Goal: Task Accomplishment & Management: Use online tool/utility

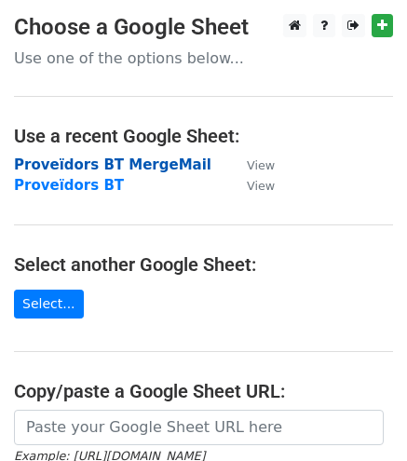
click at [102, 168] on strong "Proveïdors BT MergeMail" at bounding box center [113, 165] width 198 height 17
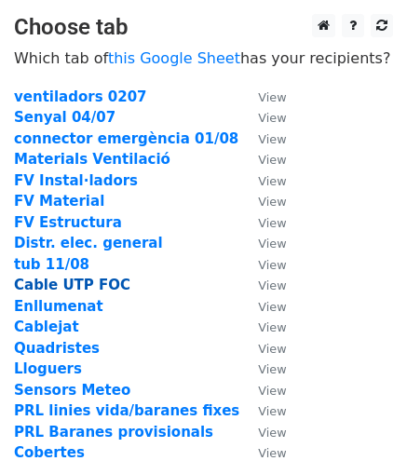
click at [97, 283] on strong "Cable UTP FOC" at bounding box center [72, 285] width 116 height 17
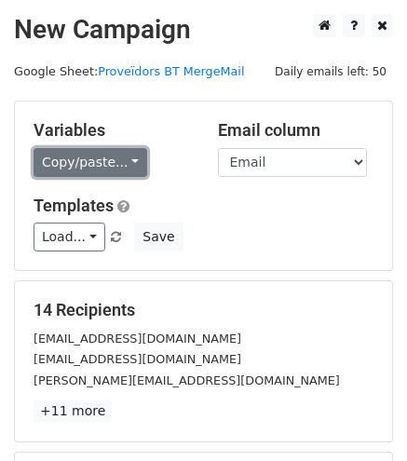
click at [34, 162] on link "Copy/paste..." at bounding box center [91, 162] width 114 height 29
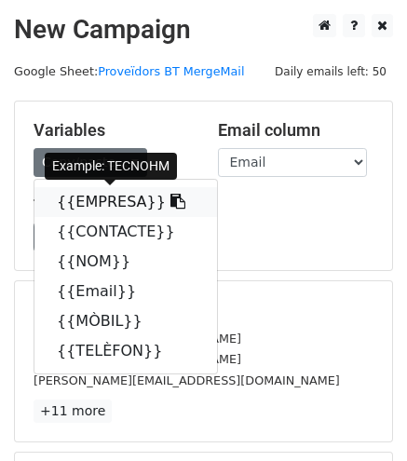
click at [171, 200] on icon at bounding box center [178, 201] width 15 height 15
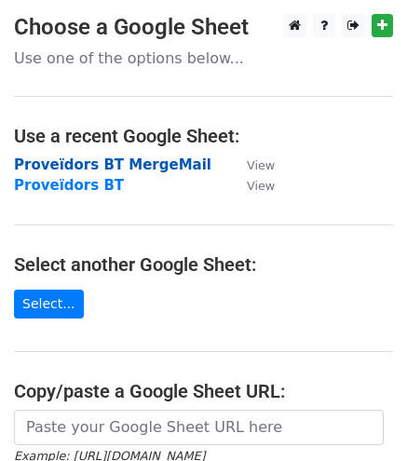
click at [120, 162] on strong "Proveïdors BT MergeMail" at bounding box center [113, 165] width 198 height 17
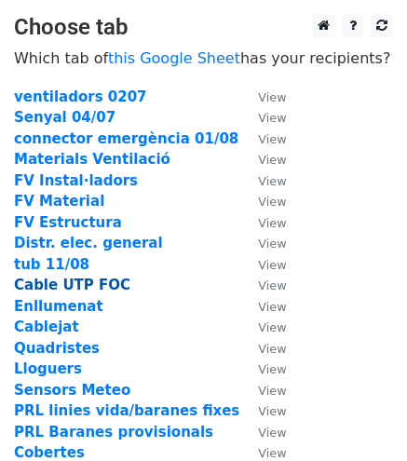
click at [73, 287] on strong "Cable UTP FOC" at bounding box center [72, 285] width 116 height 17
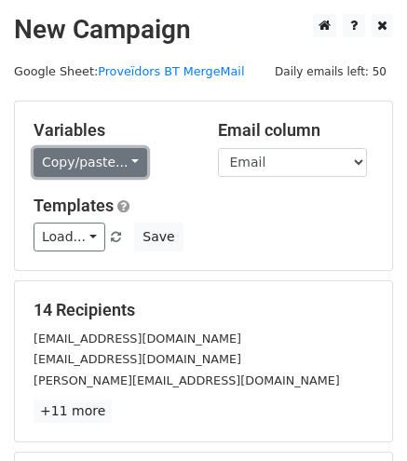
click at [112, 165] on link "Copy/paste..." at bounding box center [91, 162] width 114 height 29
